Goal: Find specific page/section

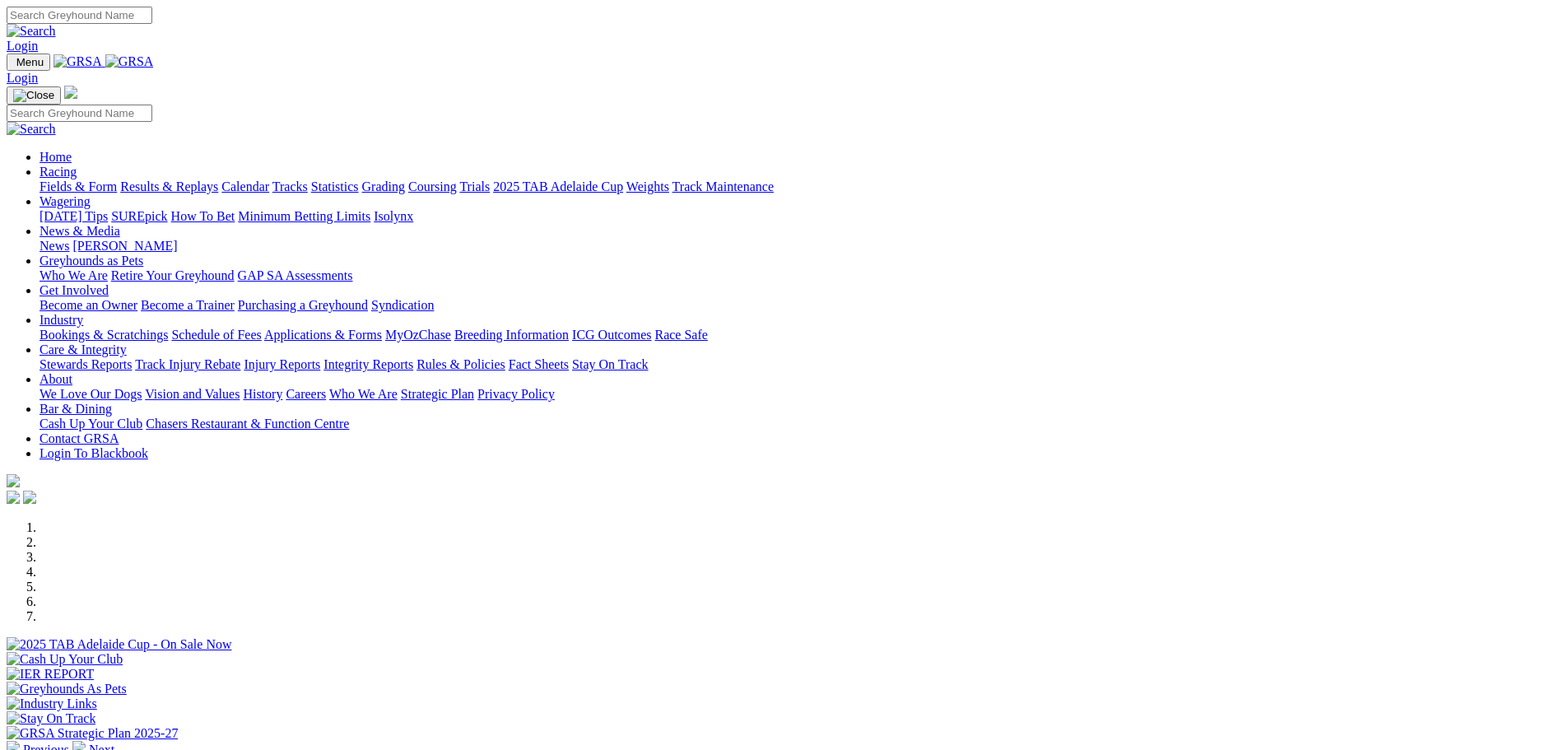
scroll to position [247, 0]
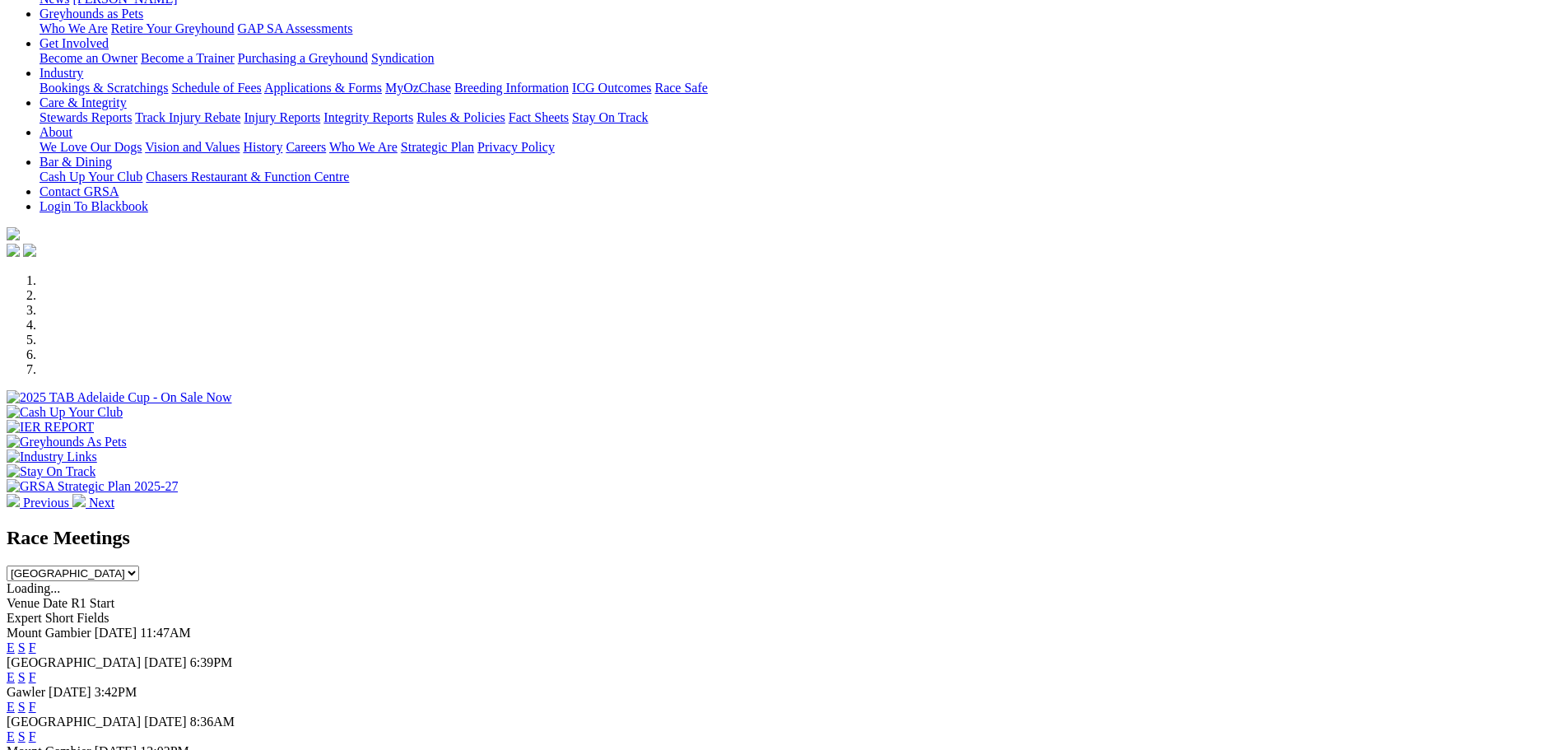
click at [37, 640] on link "F" at bounding box center [32, 648] width 7 height 14
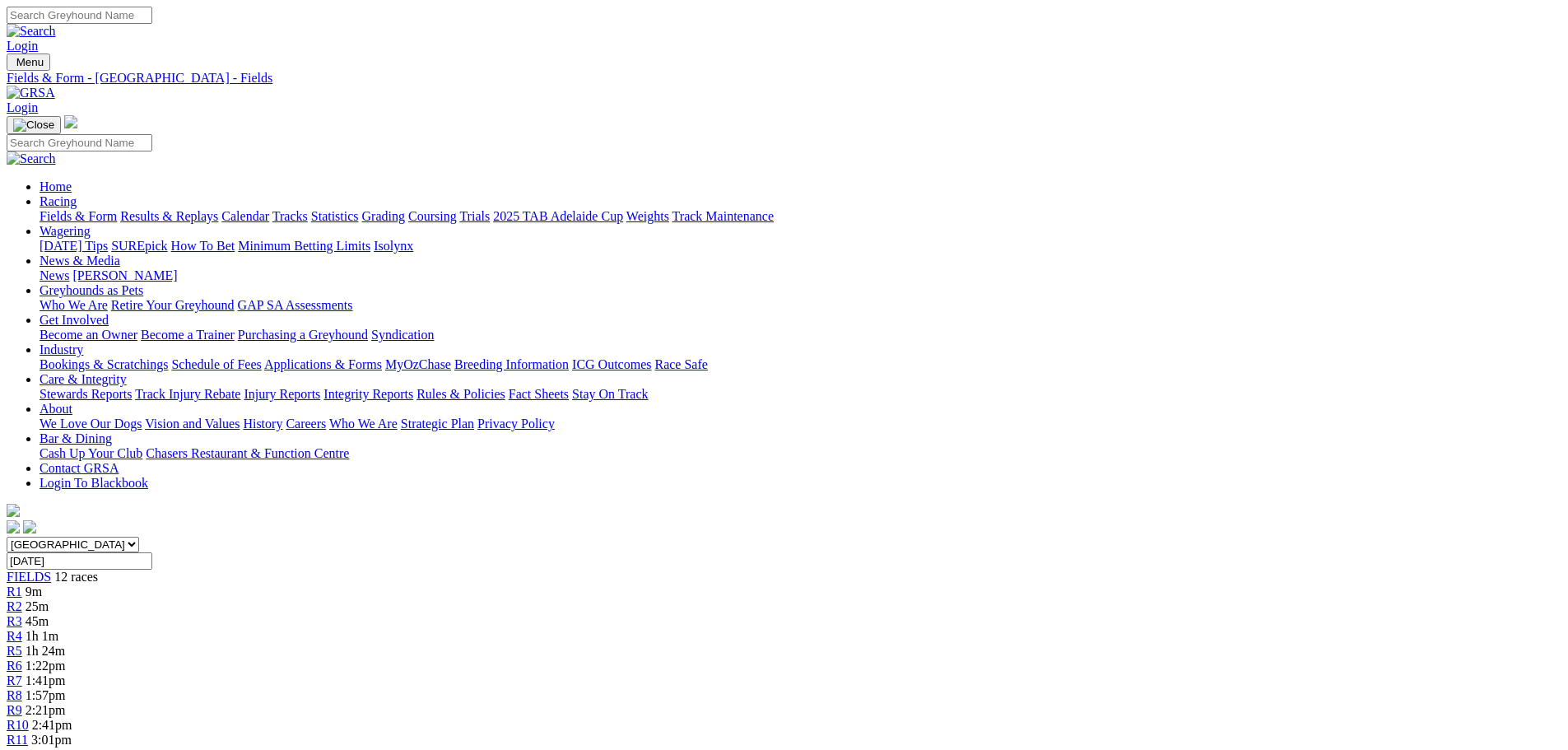
click at [117, 209] on link "Fields & Form" at bounding box center [77, 216] width 77 height 14
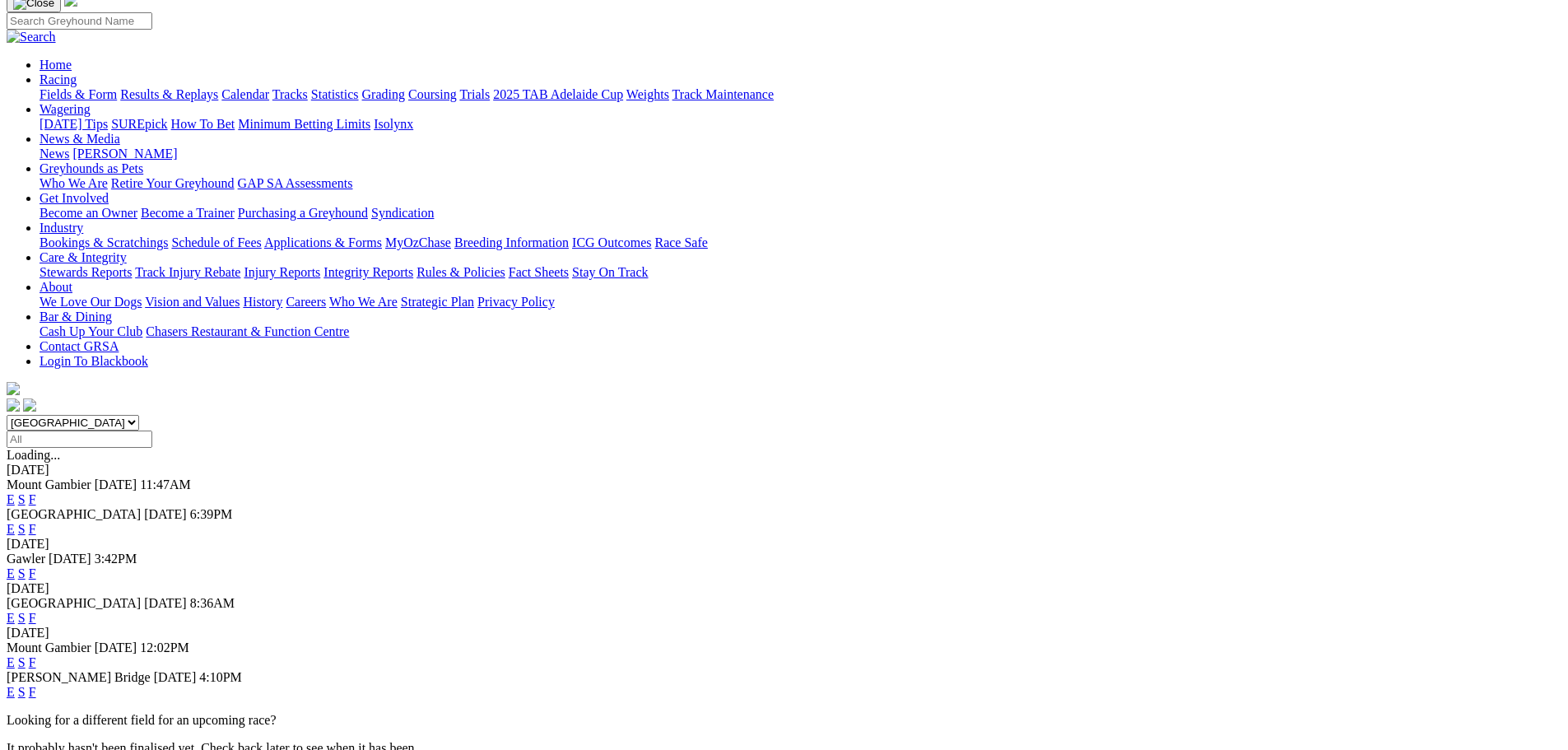
scroll to position [165, 0]
